Goal: Transaction & Acquisition: Purchase product/service

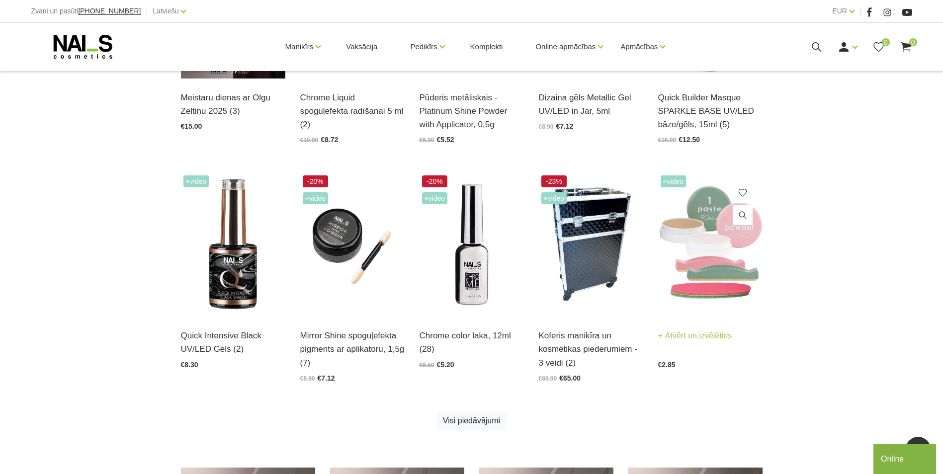
scroll to position [447, 0]
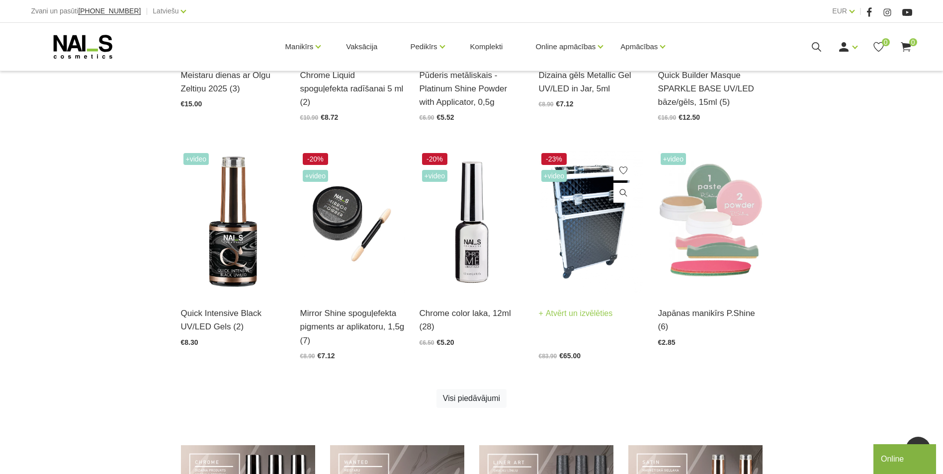
click at [587, 259] on img at bounding box center [591, 223] width 104 height 144
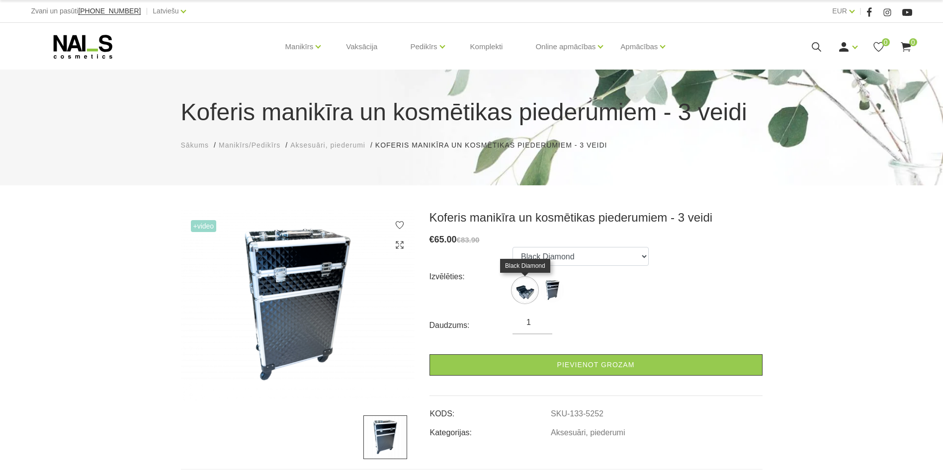
click at [527, 292] on img at bounding box center [524, 290] width 25 height 25
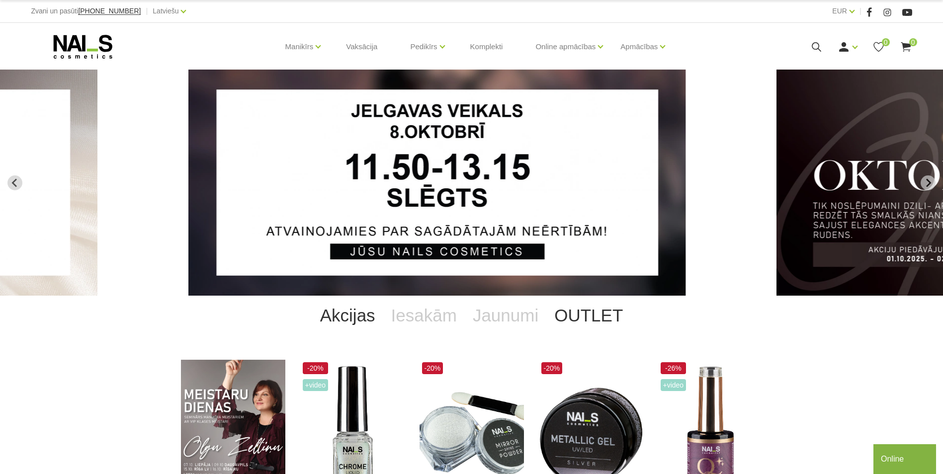
click at [583, 316] on link "OUTLET" at bounding box center [588, 316] width 84 height 40
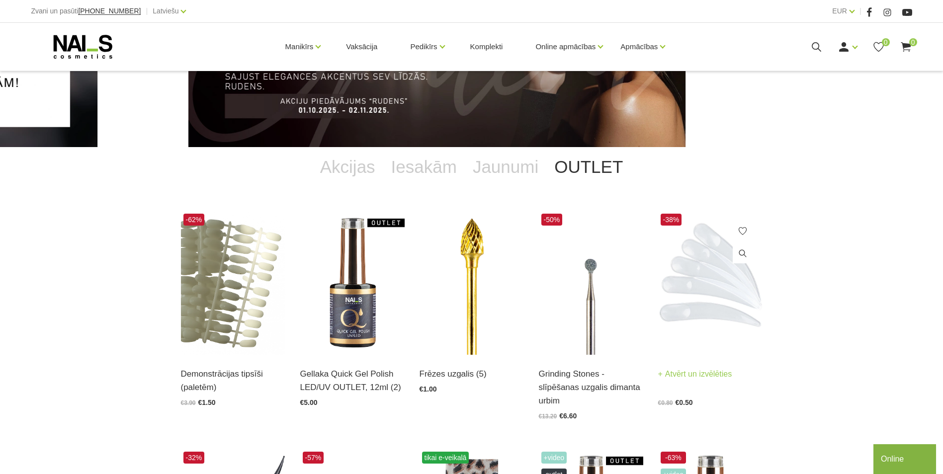
scroll to position [149, 0]
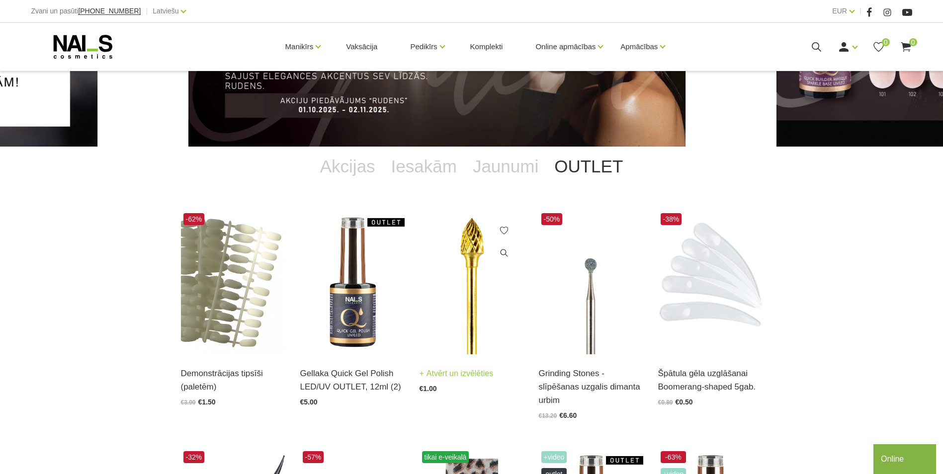
click at [467, 290] on img at bounding box center [471, 283] width 104 height 144
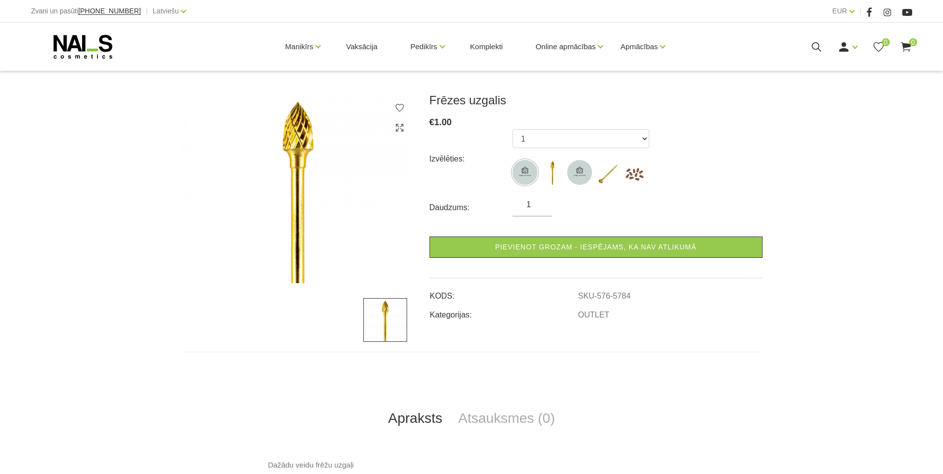
scroll to position [149, 0]
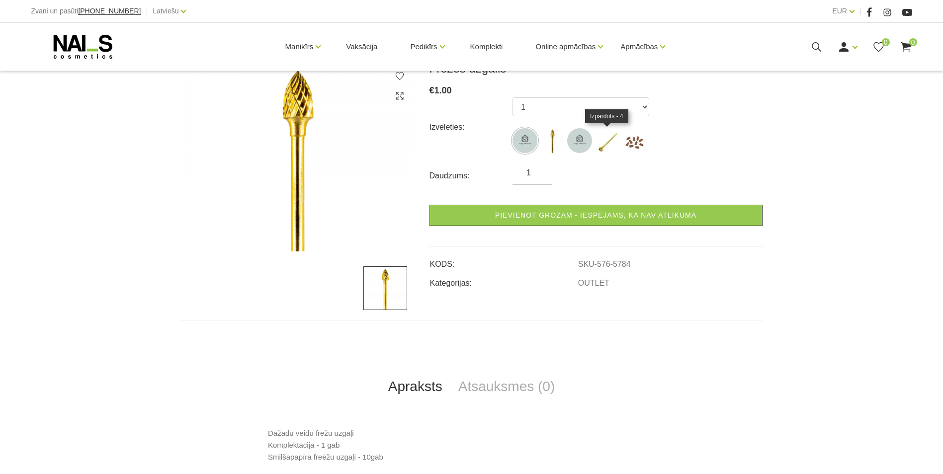
click at [603, 149] on img at bounding box center [606, 140] width 25 height 25
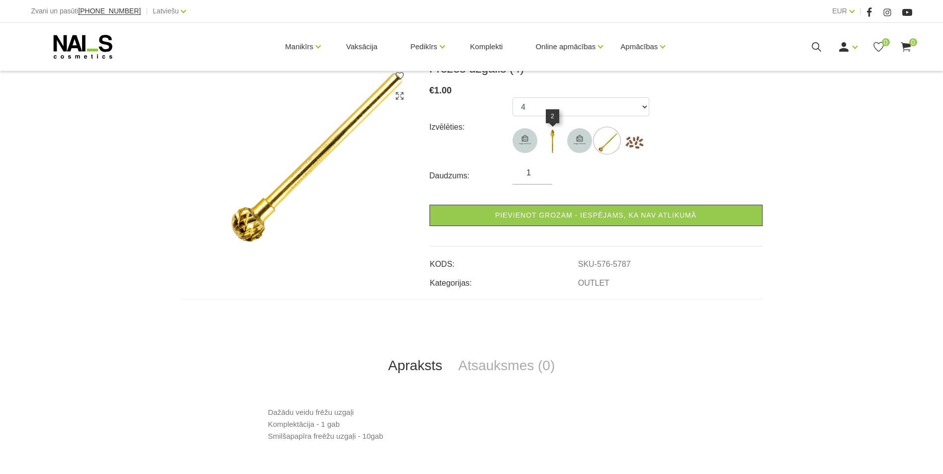
click at [544, 144] on img at bounding box center [552, 140] width 25 height 25
select select "5785"
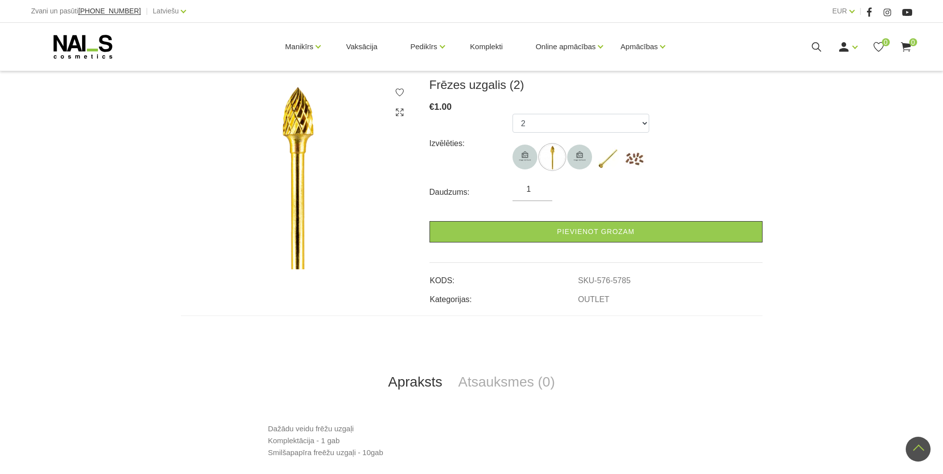
scroll to position [99, 0]
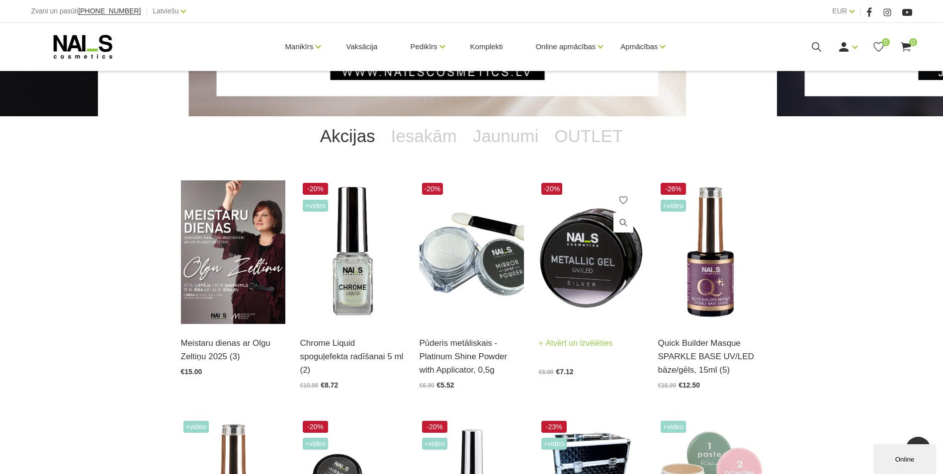
scroll to position [176, 0]
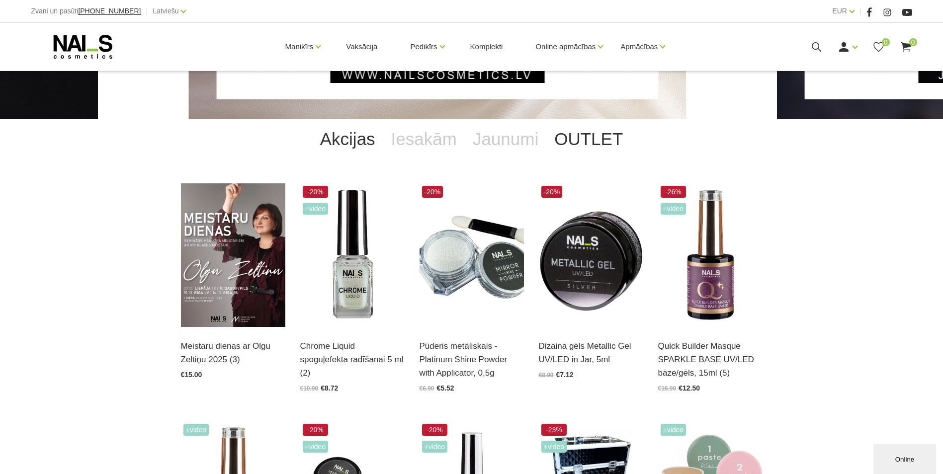
click at [588, 144] on link "OUTLET" at bounding box center [588, 139] width 84 height 40
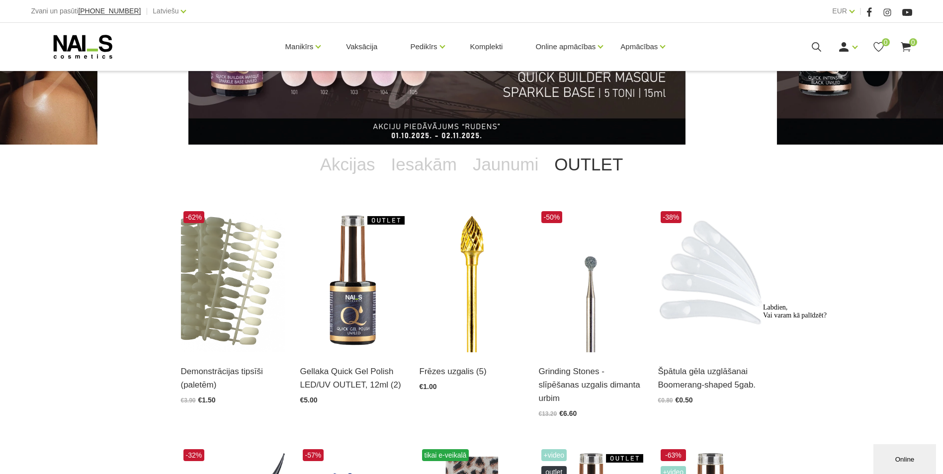
scroll to position [0, 0]
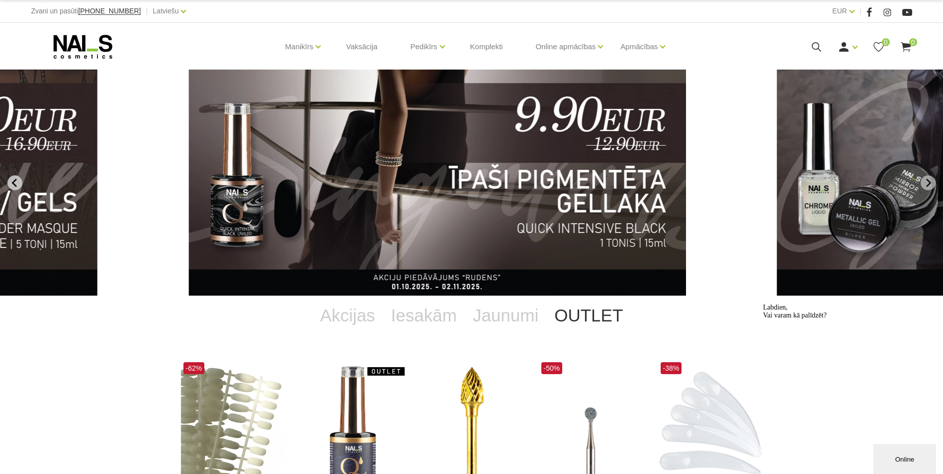
click at [15, 180] on icon "Previous slide" at bounding box center [13, 182] width 5 height 8
click at [481, 46] on link "Komplekti" at bounding box center [486, 47] width 49 height 48
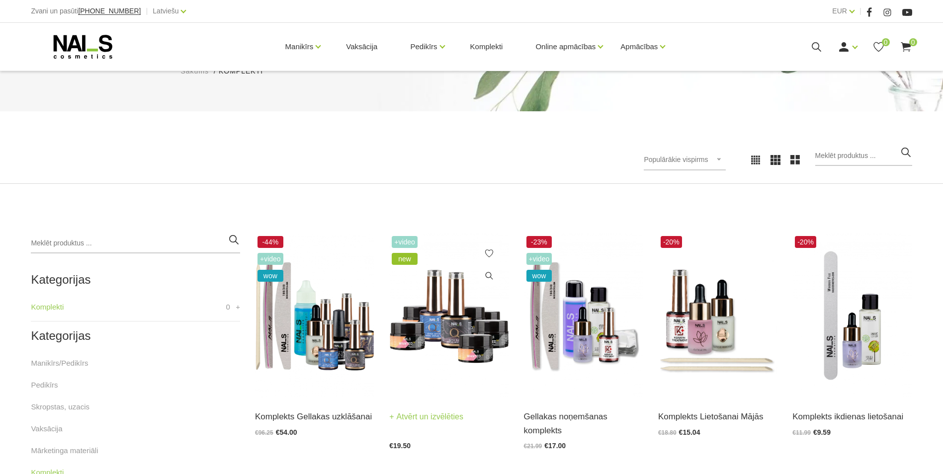
scroll to position [149, 0]
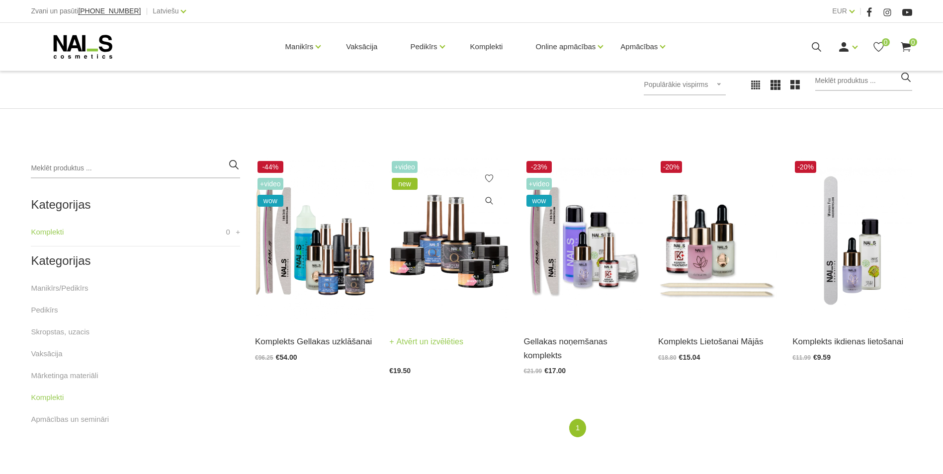
click at [464, 273] on img at bounding box center [448, 241] width 119 height 164
click at [579, 261] on img at bounding box center [583, 241] width 119 height 164
click at [297, 256] on img at bounding box center [314, 241] width 119 height 164
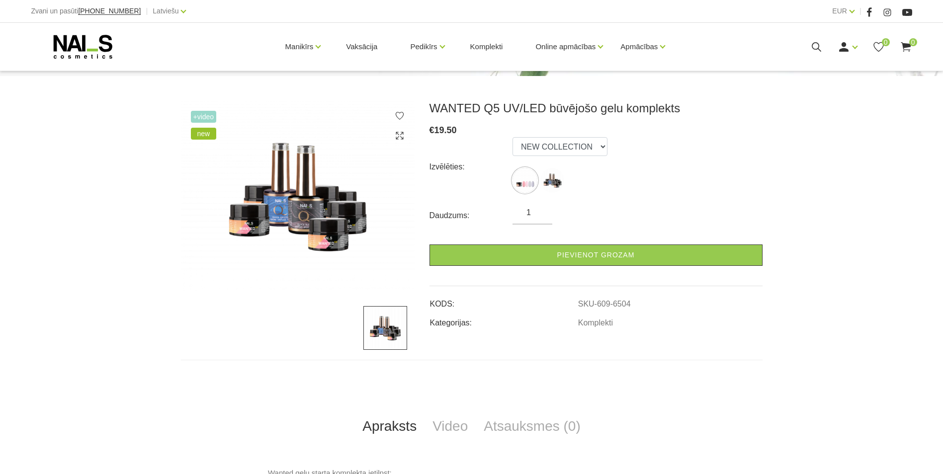
scroll to position [149, 0]
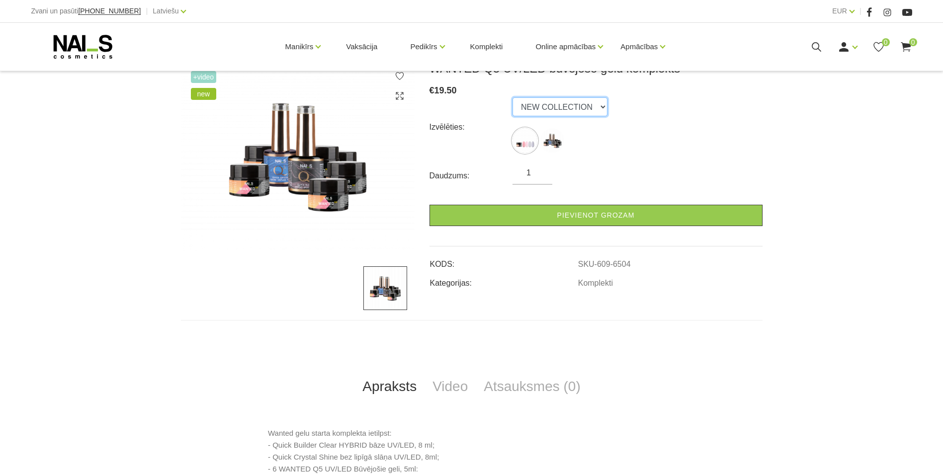
click at [533, 104] on select "NEW COLLECTION STARTER KIT" at bounding box center [559, 106] width 95 height 19
click at [512, 97] on select "NEW COLLECTION STARTER KIT" at bounding box center [559, 106] width 95 height 19
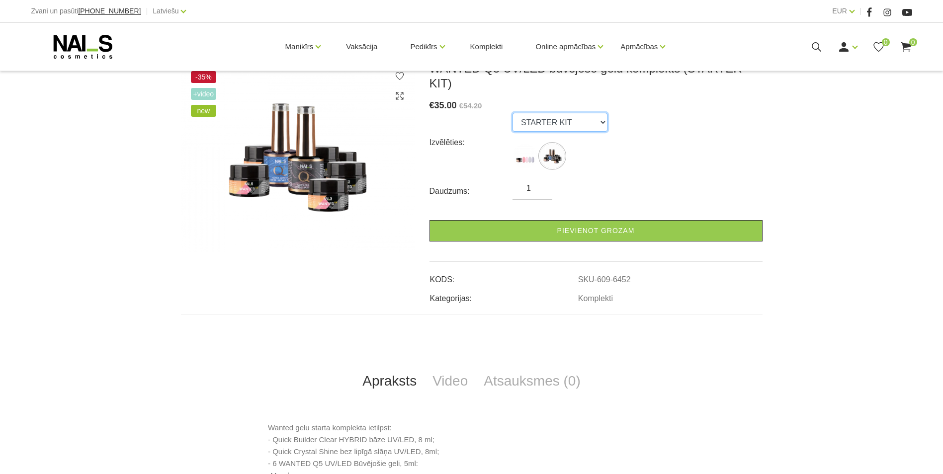
click at [546, 113] on select "NEW COLLECTION STARTER KIT" at bounding box center [559, 122] width 95 height 19
click at [512, 113] on select "NEW COLLECTION STARTER KIT" at bounding box center [559, 122] width 95 height 19
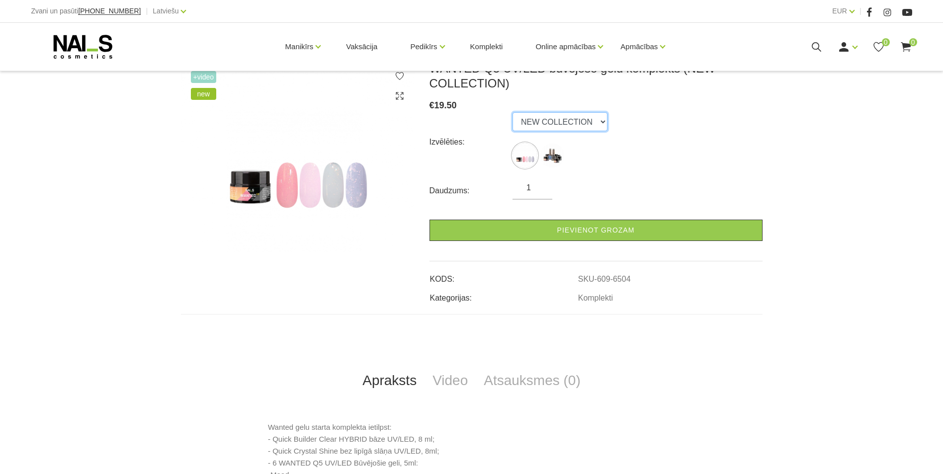
click at [557, 120] on select "NEW COLLECTION STARTER KIT" at bounding box center [559, 121] width 95 height 19
select select "6452"
click at [512, 112] on select "NEW COLLECTION STARTER KIT" at bounding box center [559, 121] width 95 height 19
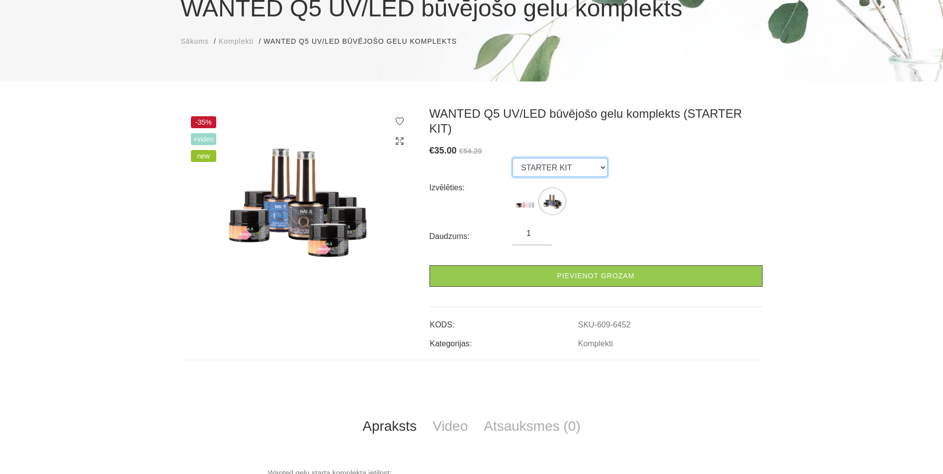
scroll to position [0, 0]
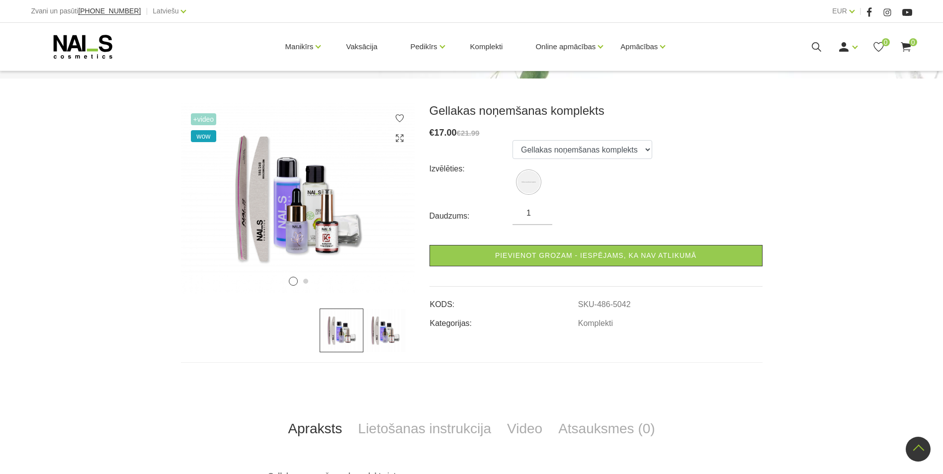
scroll to position [99, 0]
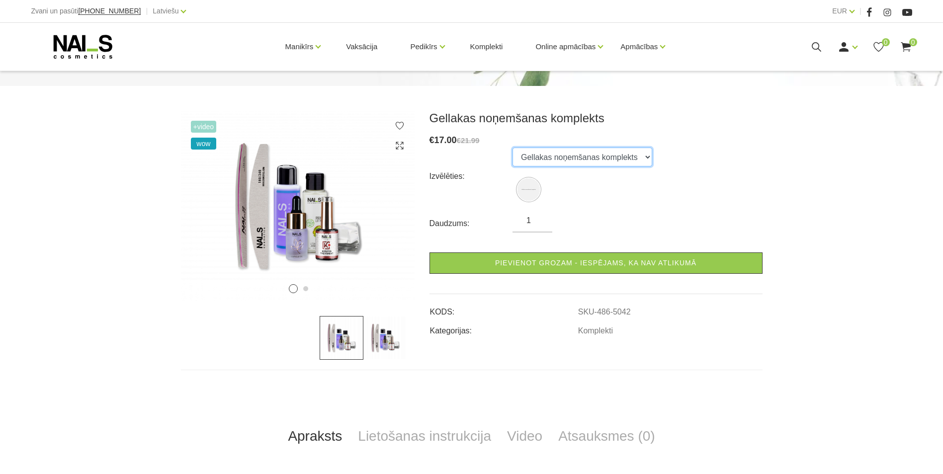
click at [546, 156] on select "Gellakas noņemšanas komplekts" at bounding box center [582, 157] width 140 height 19
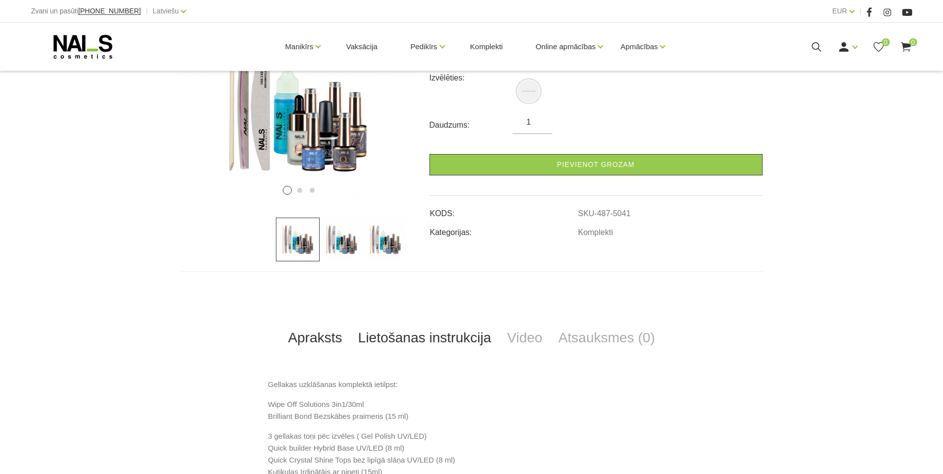
scroll to position [199, 0]
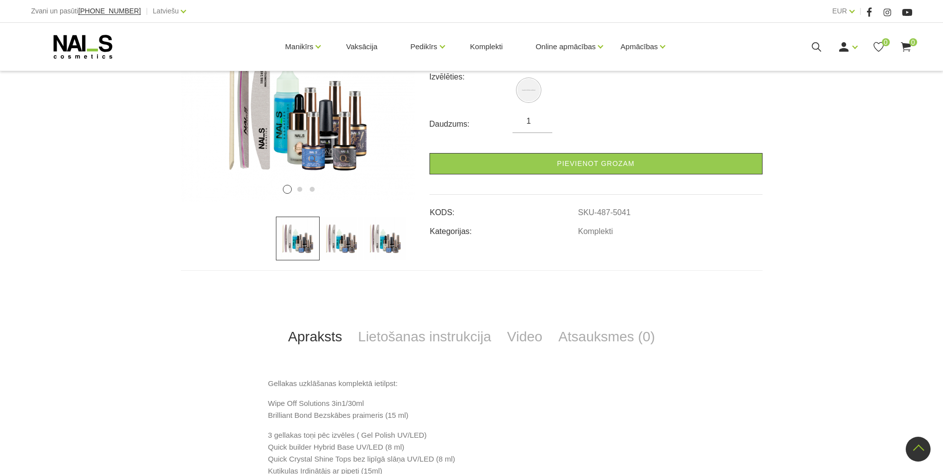
click at [348, 243] on img at bounding box center [342, 239] width 44 height 44
click at [388, 246] on img at bounding box center [385, 239] width 44 height 44
click at [291, 242] on img at bounding box center [298, 239] width 44 height 44
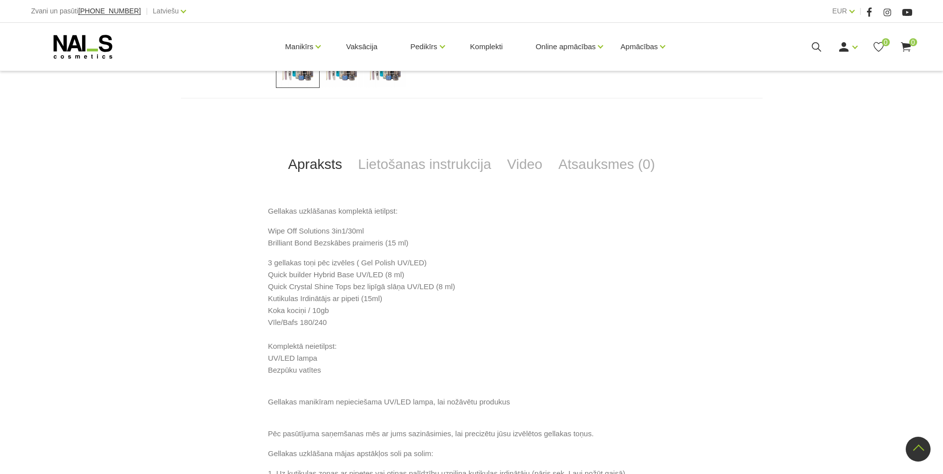
scroll to position [298, 0]
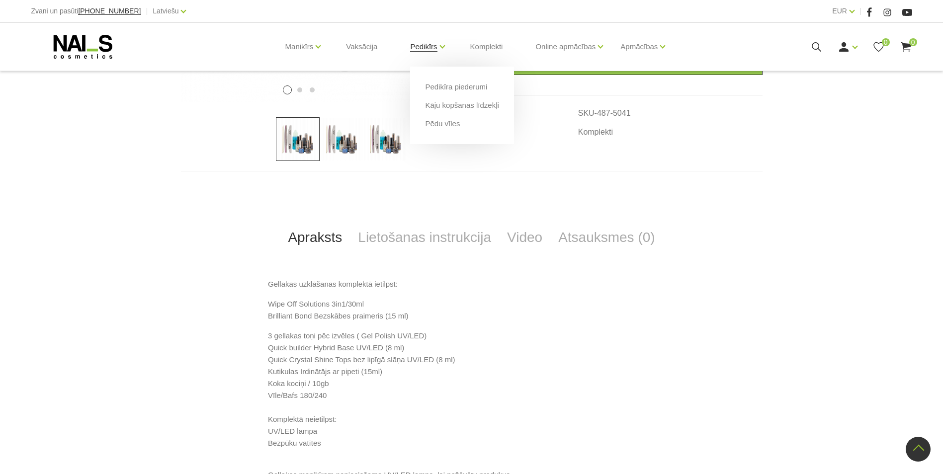
click at [418, 49] on link "Pedikīrs" at bounding box center [423, 47] width 27 height 40
click at [437, 45] on link "Pedikīrs" at bounding box center [423, 47] width 27 height 40
click at [439, 44] on li "Pedikīrs Pedikīra piederumi Kāju kopšanas līdzekļi Pēdu vīles" at bounding box center [424, 47] width 52 height 40
click at [428, 49] on link "Pedikīrs" at bounding box center [423, 47] width 27 height 40
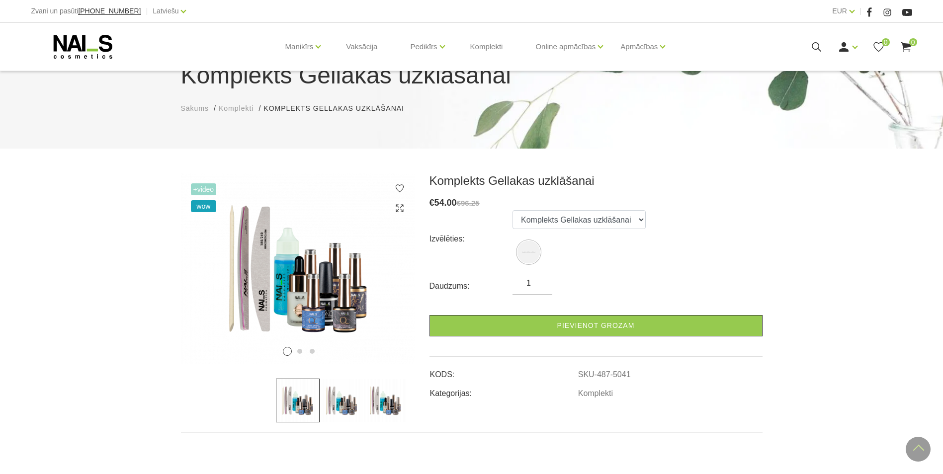
scroll to position [0, 0]
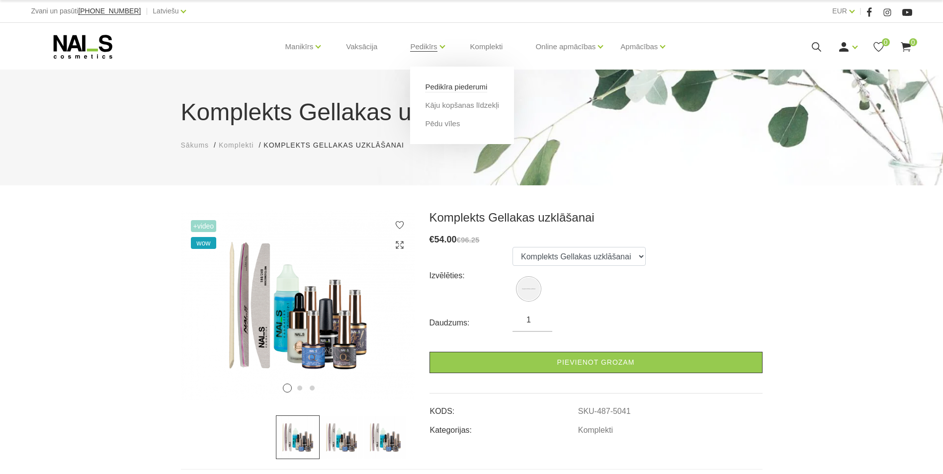
click at [445, 87] on link "Pedikīra piederumi" at bounding box center [456, 87] width 62 height 11
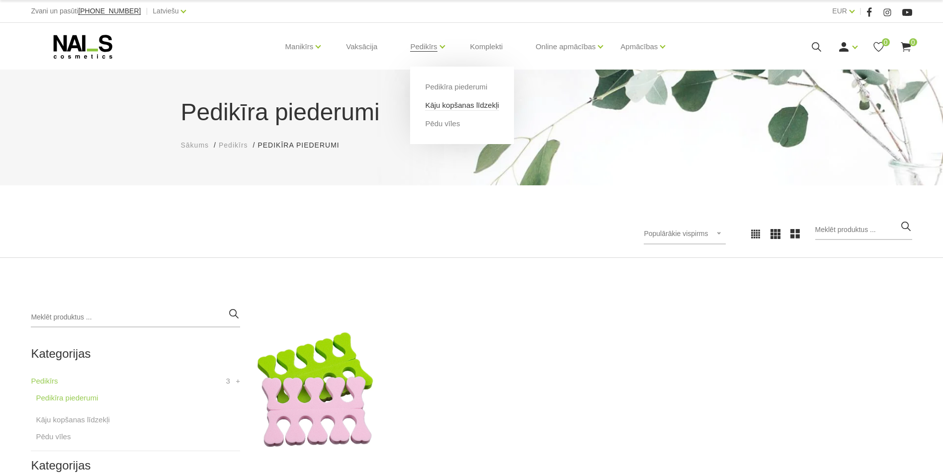
click at [435, 105] on link "Kāju kopšanas līdzekļi" at bounding box center [462, 105] width 74 height 11
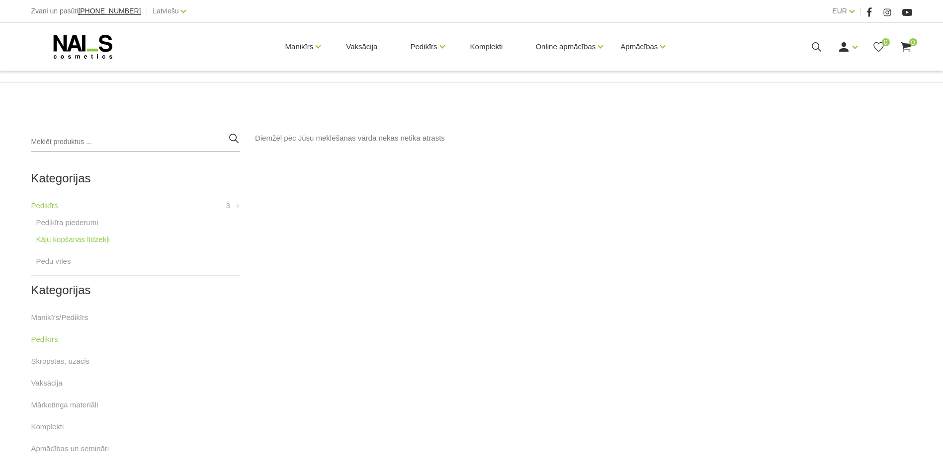
scroll to position [249, 0]
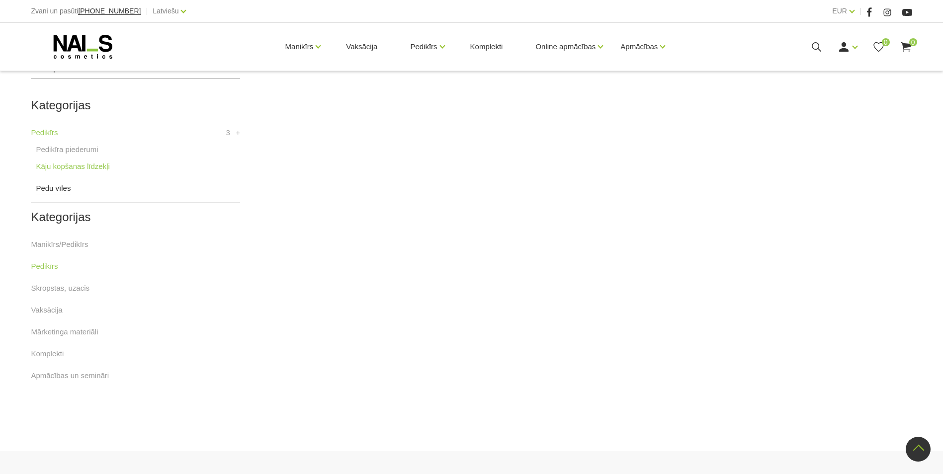
click at [61, 191] on link "Pēdu vīles" at bounding box center [53, 188] width 35 height 12
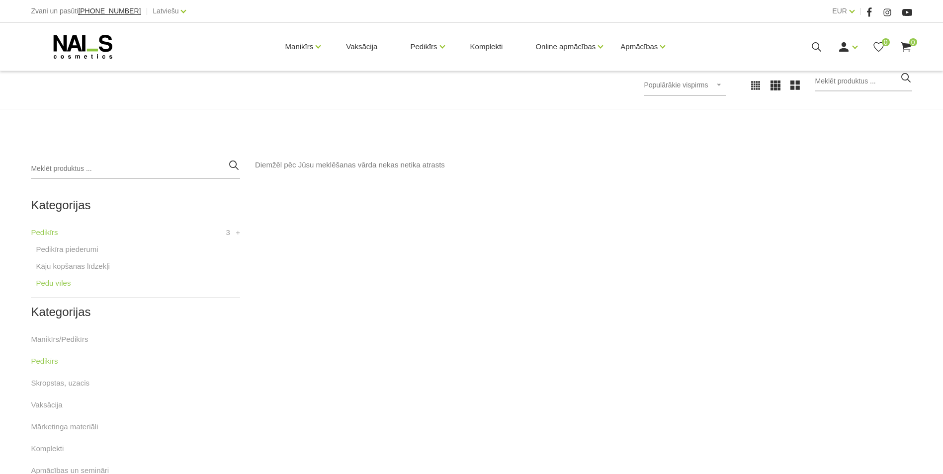
scroll to position [149, 0]
click at [83, 338] on link "Manikīrs/Pedikīrs" at bounding box center [59, 339] width 57 height 12
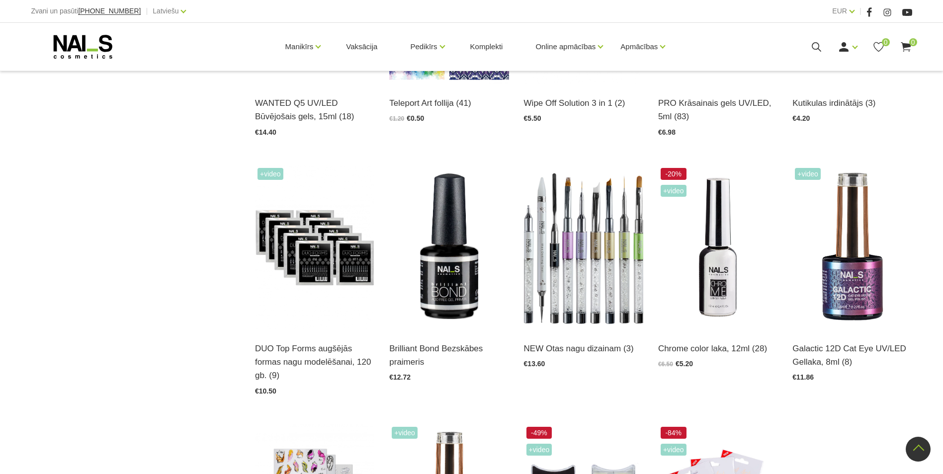
scroll to position [895, 0]
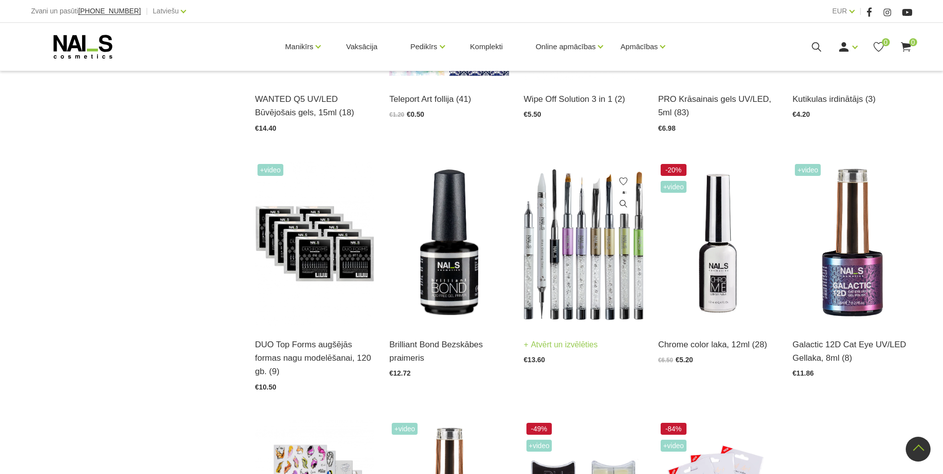
click at [580, 272] on img at bounding box center [583, 244] width 119 height 164
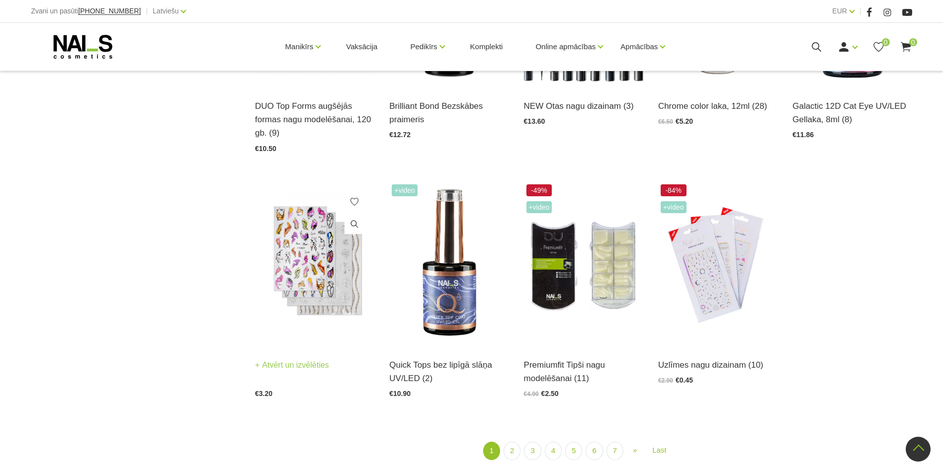
scroll to position [1143, 0]
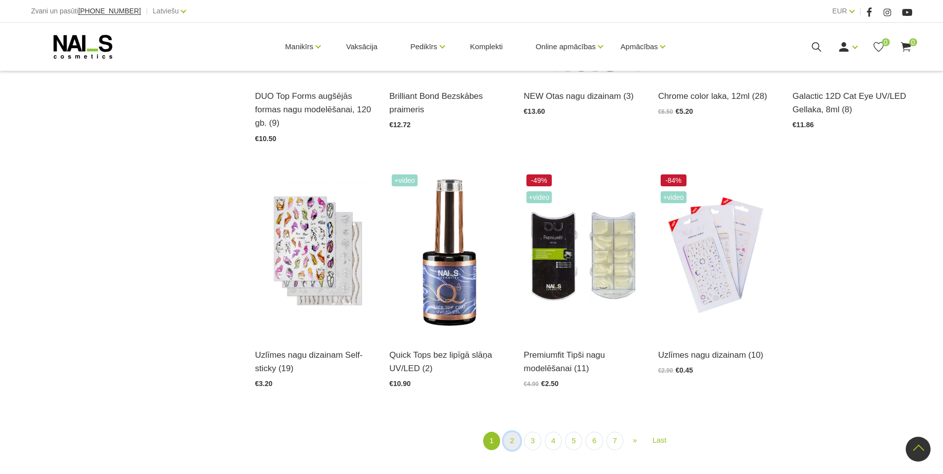
click at [512, 443] on link "2" at bounding box center [511, 441] width 17 height 18
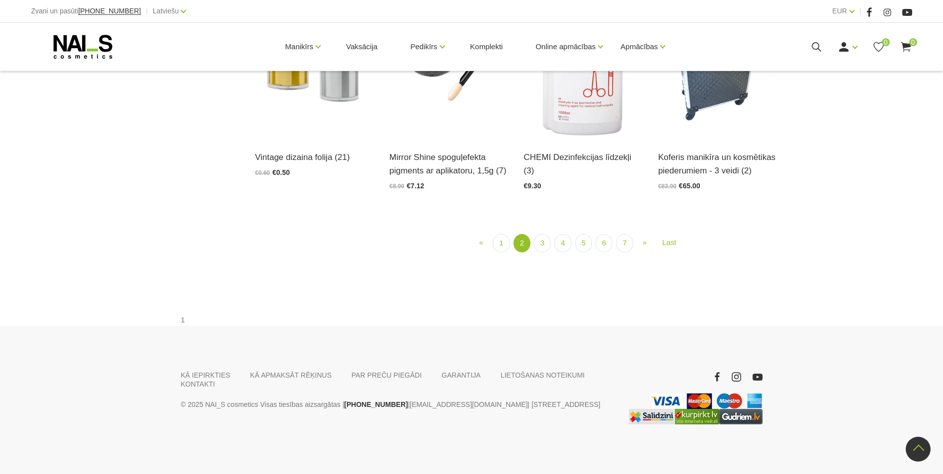
scroll to position [1259, 0]
click at [544, 252] on link "3" at bounding box center [542, 243] width 17 height 18
click at [543, 252] on link "3" at bounding box center [542, 243] width 17 height 18
click at [562, 252] on link "4" at bounding box center [562, 243] width 17 height 18
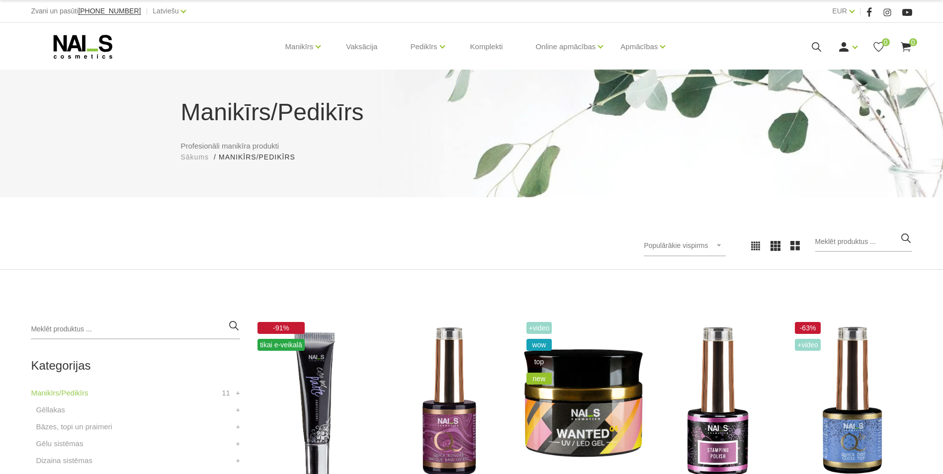
scroll to position [149, 0]
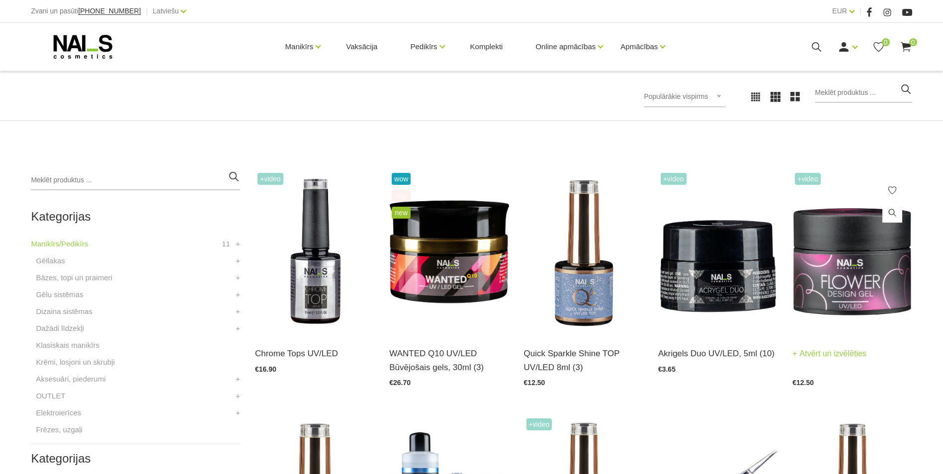
click at [821, 278] on img at bounding box center [851, 252] width 119 height 164
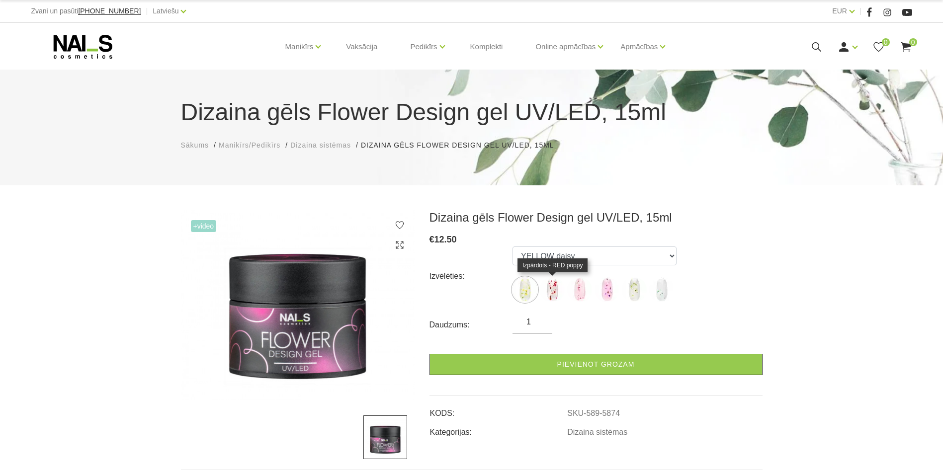
click at [554, 289] on img at bounding box center [552, 289] width 25 height 25
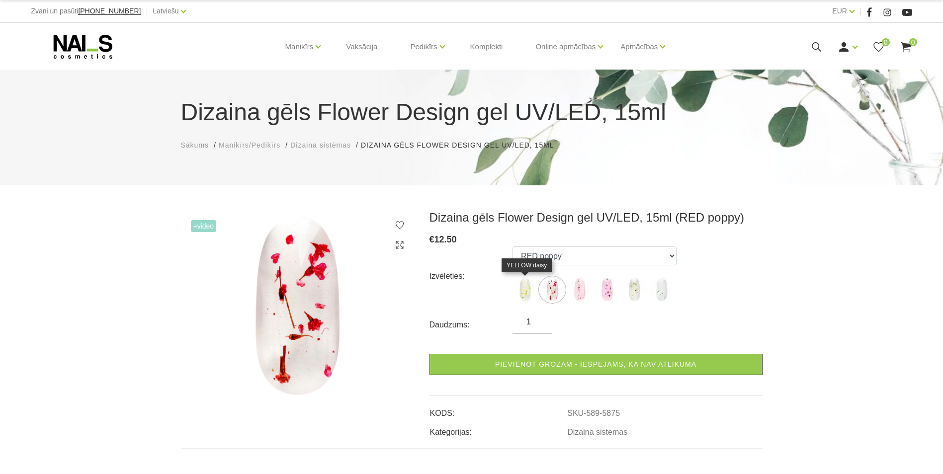
click at [520, 285] on img at bounding box center [524, 289] width 25 height 25
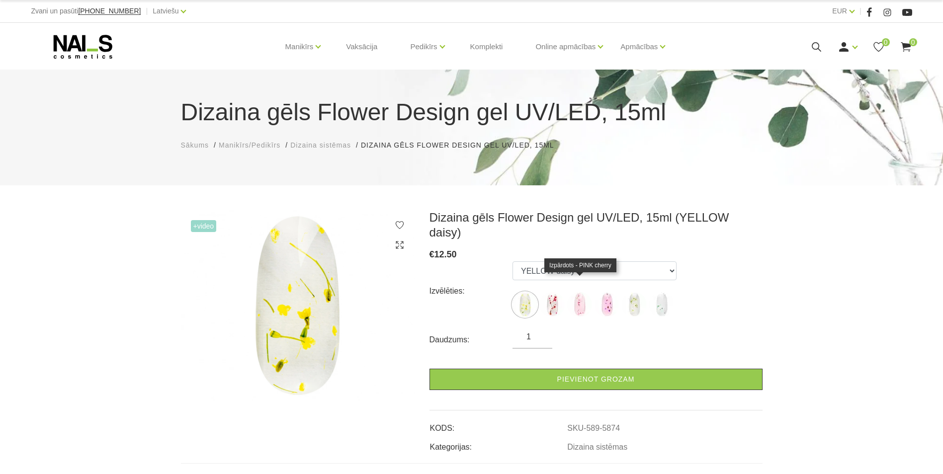
click at [578, 293] on img at bounding box center [579, 304] width 25 height 25
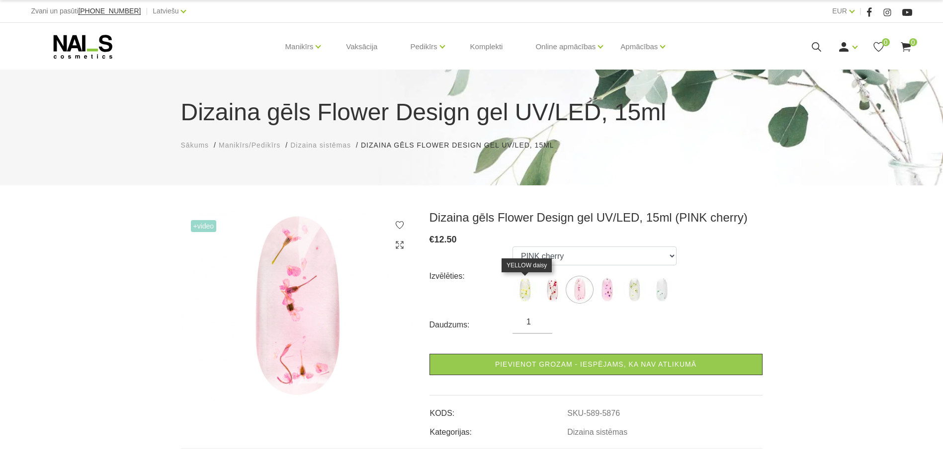
click at [528, 290] on img at bounding box center [524, 289] width 25 height 25
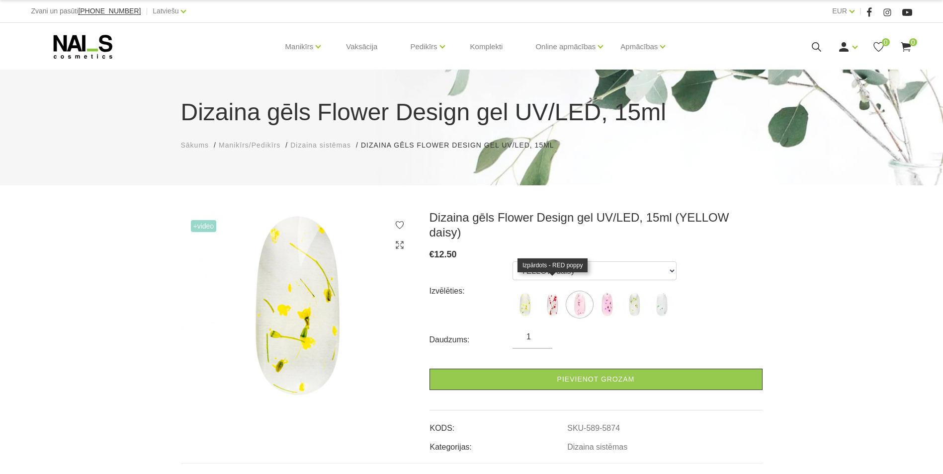
click at [558, 293] on img at bounding box center [552, 304] width 25 height 25
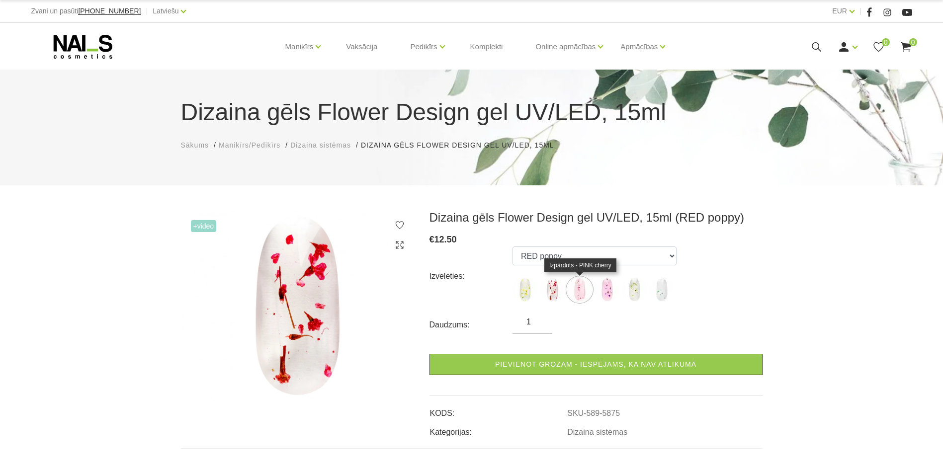
click at [580, 291] on img at bounding box center [579, 289] width 25 height 25
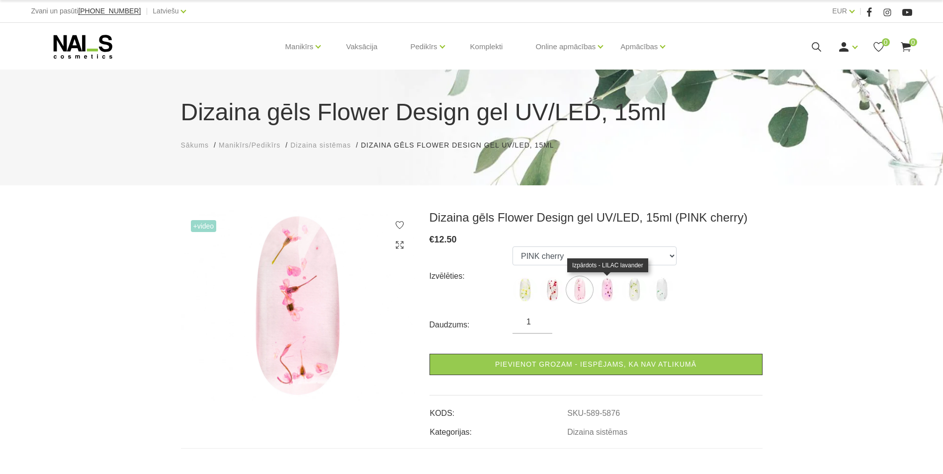
click at [605, 288] on img at bounding box center [606, 289] width 25 height 25
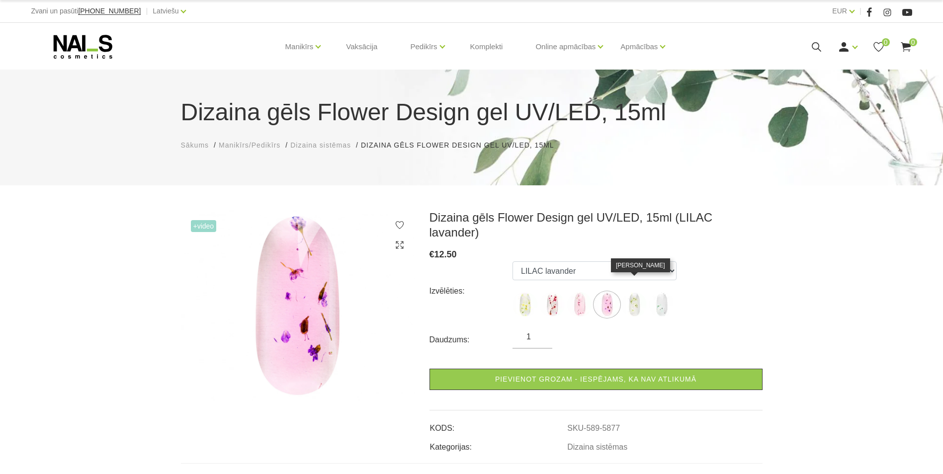
click at [636, 292] on img at bounding box center [634, 304] width 25 height 25
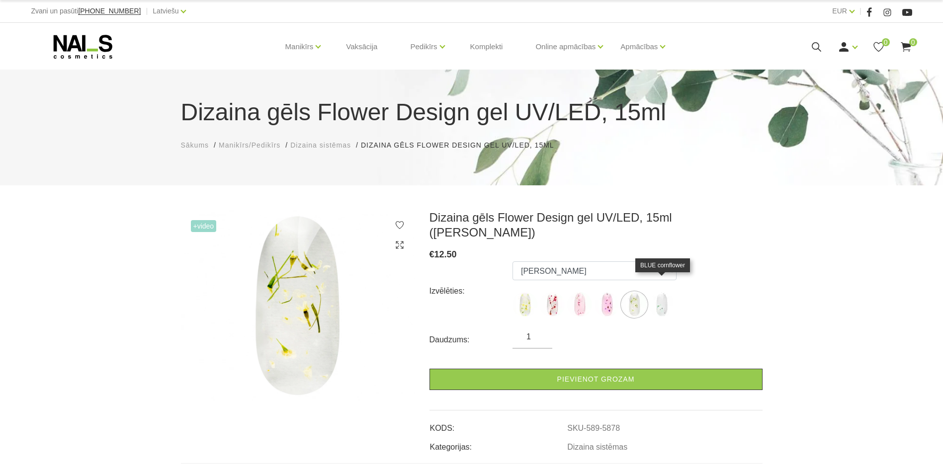
click at [662, 292] on img at bounding box center [661, 304] width 25 height 25
select select "5879"
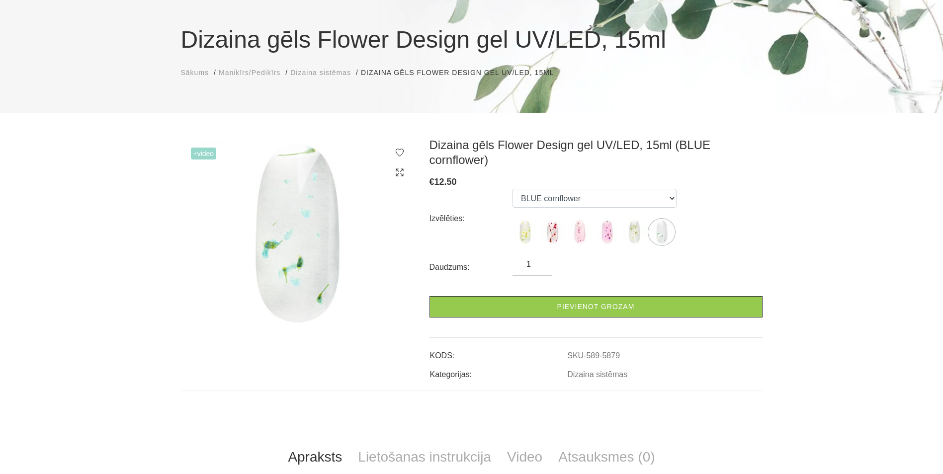
scroll to position [249, 0]
